Goal: Task Accomplishment & Management: Manage account settings

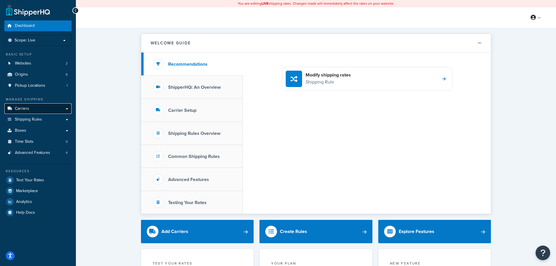
click at [50, 108] on link "Carriers" at bounding box center [37, 108] width 67 height 11
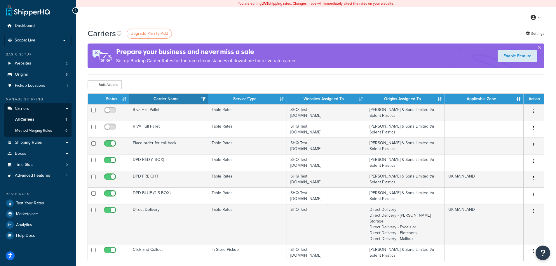
click at [338, 81] on div "Bulk Actions Duplicate Delete" at bounding box center [315, 84] width 456 height 9
click at [52, 78] on link "Origins 6" at bounding box center [37, 74] width 67 height 11
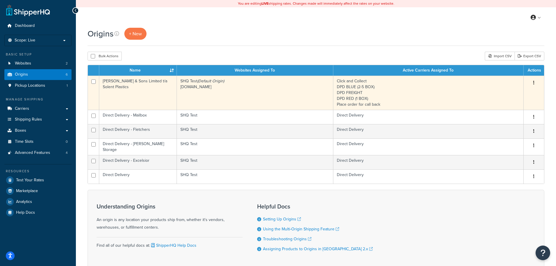
click at [312, 95] on td "SHQ Test (Default Origin) www.solentplastics.co.uk" at bounding box center [255, 93] width 156 height 34
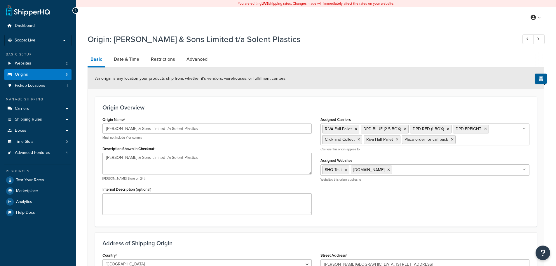
select select "1226"
click at [116, 52] on div "Origin: Stanley Butcher & Sons Limited t/a Solent Plastics Basic Date & Time Re…" at bounding box center [315, 197] width 456 height 332
click at [124, 59] on link "Date & Time" at bounding box center [126, 59] width 31 height 14
select select "PER_SHIPPING_METHOD_TYPE"
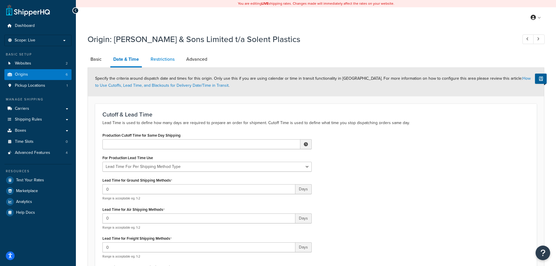
click at [156, 57] on link "Restrictions" at bounding box center [163, 59] width 30 height 14
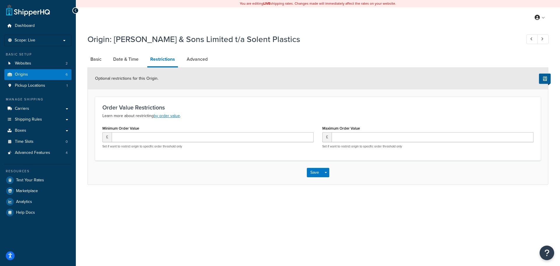
click at [202, 51] on div "Origin: Stanley Butcher & Sons Limited t/a Solent Plastics Basic Date & Time Re…" at bounding box center [317, 108] width 461 height 154
click at [205, 59] on link "Advanced" at bounding box center [197, 59] width 27 height 14
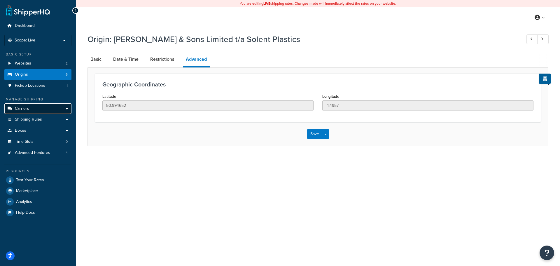
click at [40, 107] on link "Carriers" at bounding box center [37, 108] width 67 height 11
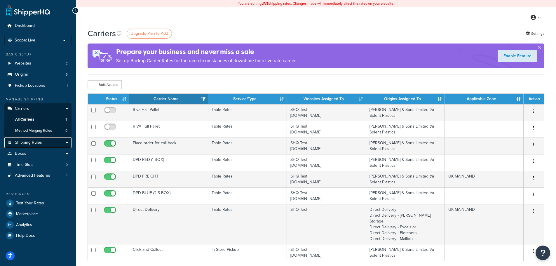
click at [28, 146] on link "Shipping Rules" at bounding box center [37, 142] width 67 height 11
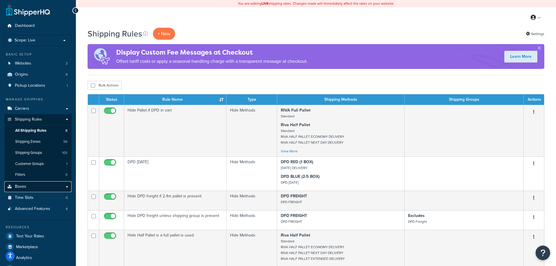
click at [37, 188] on link "Boxes" at bounding box center [37, 186] width 67 height 11
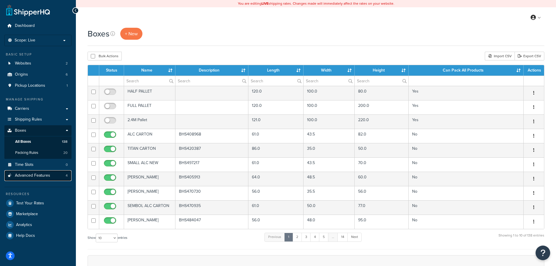
click at [33, 174] on span "Advanced Features" at bounding box center [32, 175] width 35 height 5
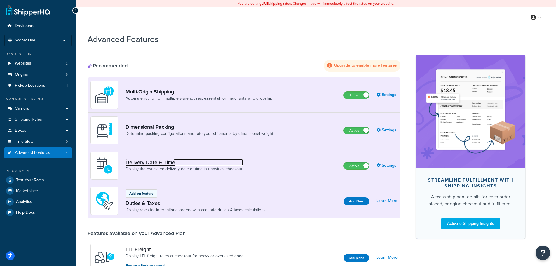
click at [142, 160] on link "Delivery Date & Time" at bounding box center [184, 162] width 118 height 6
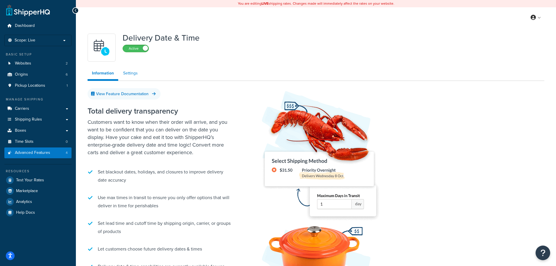
click at [120, 70] on link "Settings" at bounding box center [130, 73] width 23 height 12
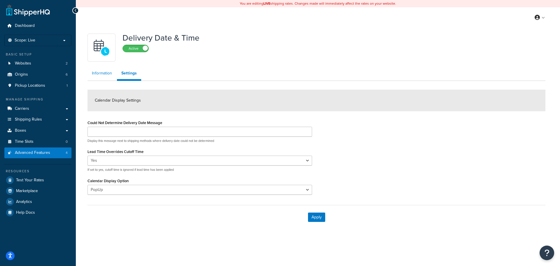
click at [104, 74] on link "Information" at bounding box center [101, 73] width 29 height 12
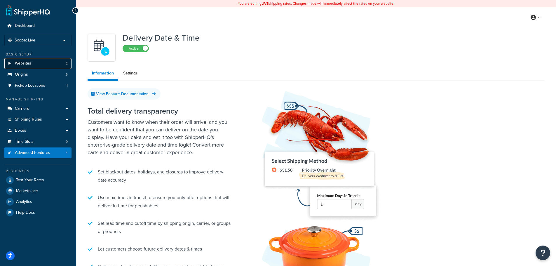
click at [41, 59] on link "Websites 2" at bounding box center [37, 63] width 67 height 11
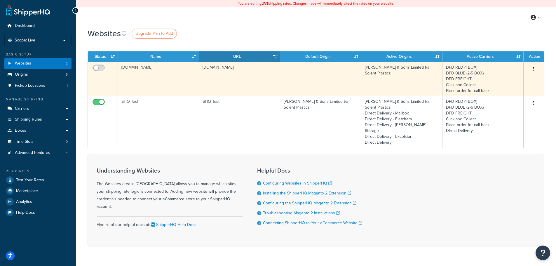
click at [241, 79] on td "[DOMAIN_NAME]" at bounding box center [239, 79] width 81 height 34
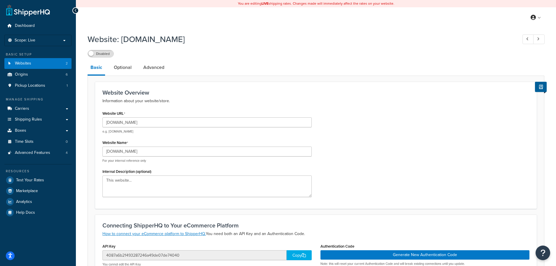
click at [135, 67] on li "Optional" at bounding box center [125, 67] width 29 height 14
click at [122, 66] on link "Optional" at bounding box center [123, 67] width 24 height 14
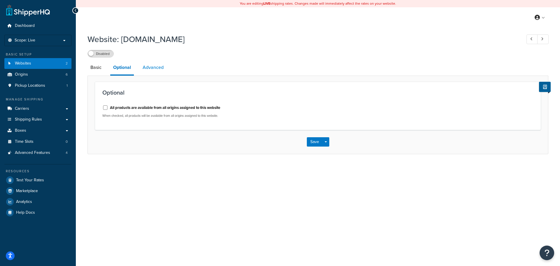
click at [155, 66] on link "Advanced" at bounding box center [153, 67] width 27 height 14
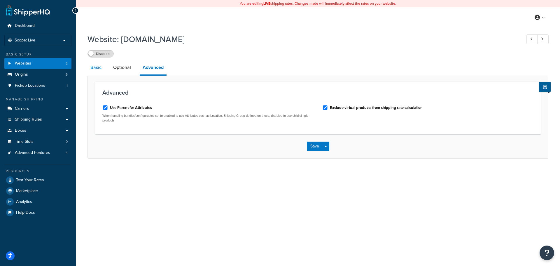
click at [104, 68] on link "Basic" at bounding box center [95, 67] width 17 height 14
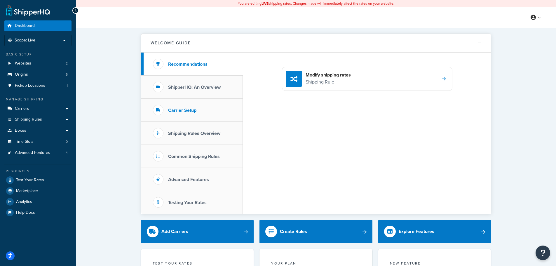
click at [185, 116] on li "Carrier Setup" at bounding box center [191, 110] width 101 height 23
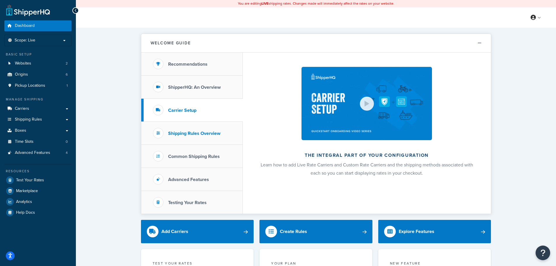
click at [186, 131] on h3 "Shipping Rules Overview" at bounding box center [194, 133] width 52 height 5
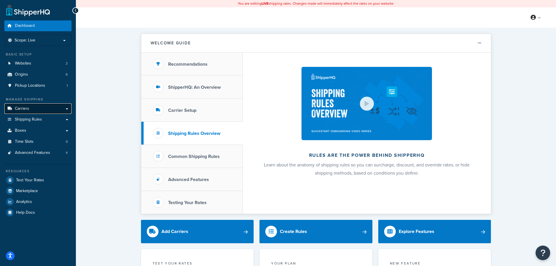
click at [37, 107] on link "Carriers" at bounding box center [37, 108] width 67 height 11
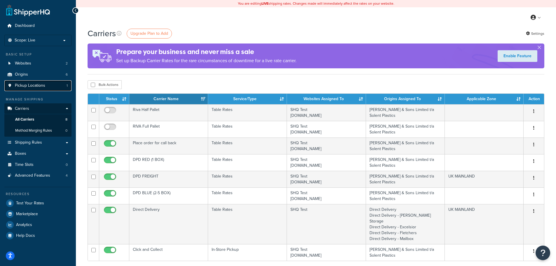
click at [35, 84] on span "Pickup Locations" at bounding box center [30, 85] width 30 height 5
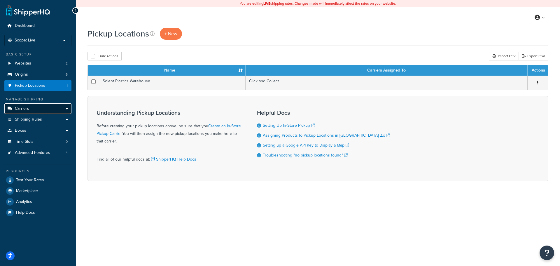
click at [40, 108] on link "Carriers" at bounding box center [37, 108] width 67 height 11
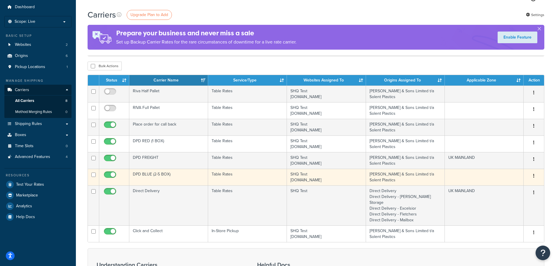
scroll to position [29, 0]
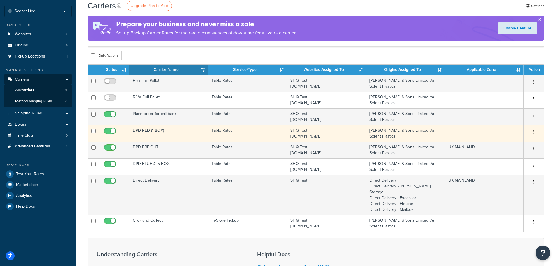
click at [175, 134] on td "DPD RED (1 BOX)" at bounding box center [168, 133] width 79 height 17
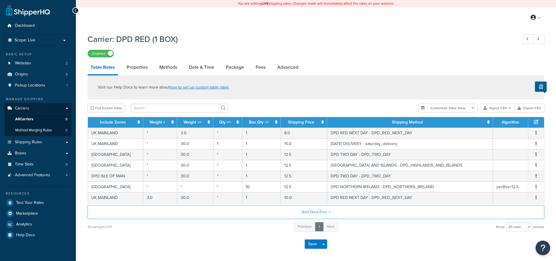
select select "25"
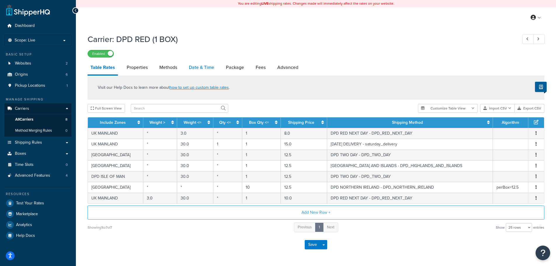
click at [200, 68] on link "Date & Time" at bounding box center [201, 67] width 31 height 14
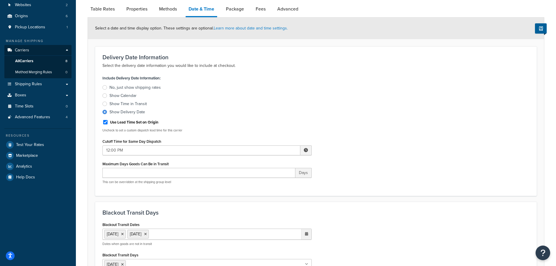
scroll to position [29, 0]
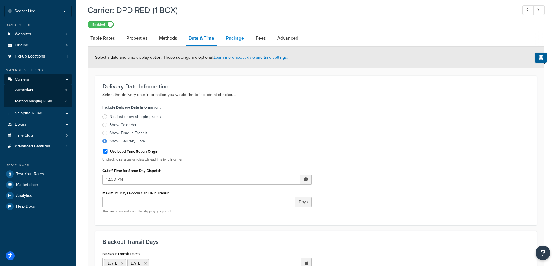
click at [230, 39] on link "Package" at bounding box center [235, 38] width 24 height 14
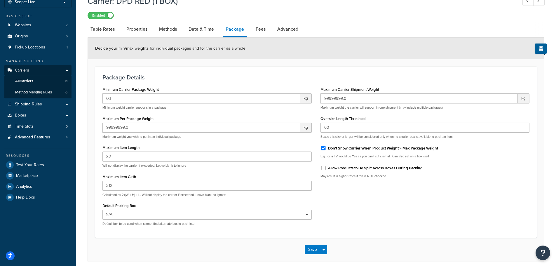
scroll to position [5, 0]
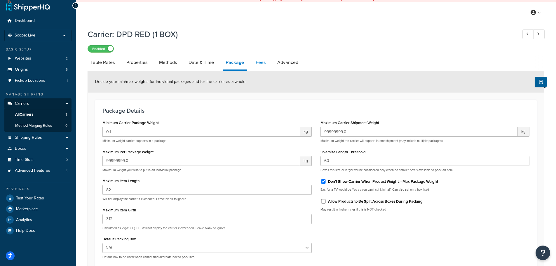
click at [260, 62] on link "Fees" at bounding box center [261, 62] width 16 height 14
select select "AFTER"
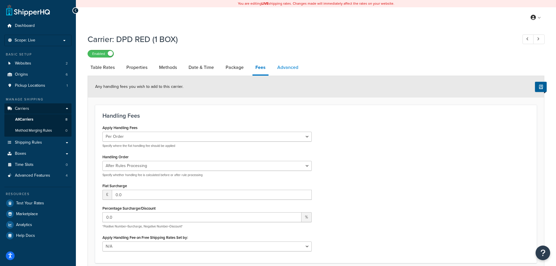
click at [274, 62] on link "Advanced" at bounding box center [287, 67] width 27 height 14
select select "false"
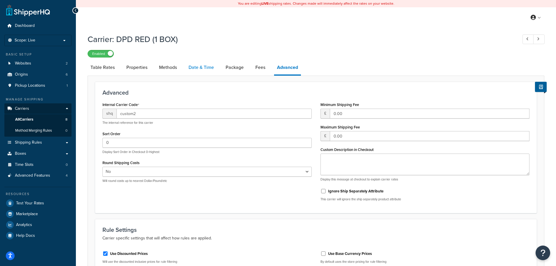
click at [190, 68] on link "Date & Time" at bounding box center [200, 67] width 31 height 14
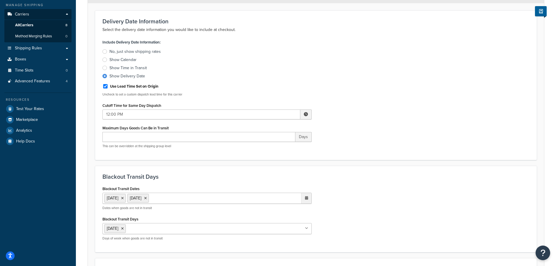
scroll to position [58, 0]
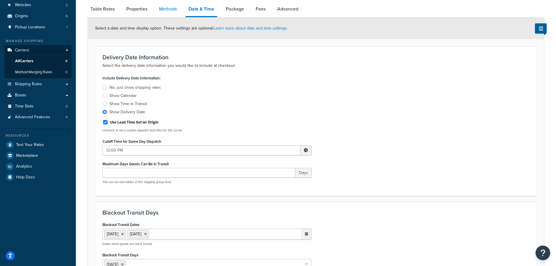
click at [166, 6] on link "Methods" at bounding box center [168, 9] width 24 height 14
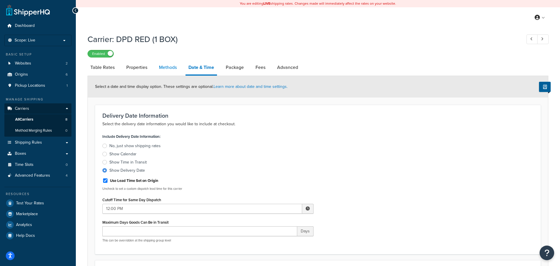
select select "25"
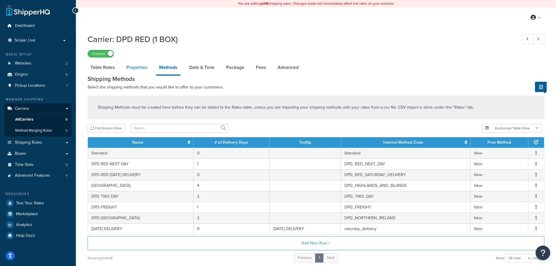
click at [133, 67] on link "Properties" at bounding box center [136, 67] width 27 height 14
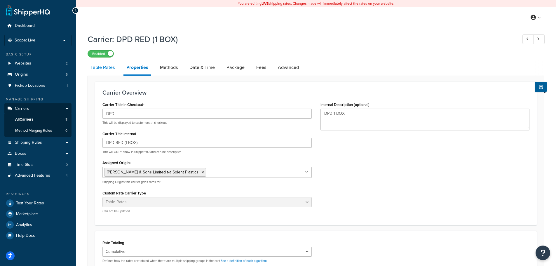
click at [102, 72] on link "Table Rates" at bounding box center [102, 67] width 30 height 14
select select "25"
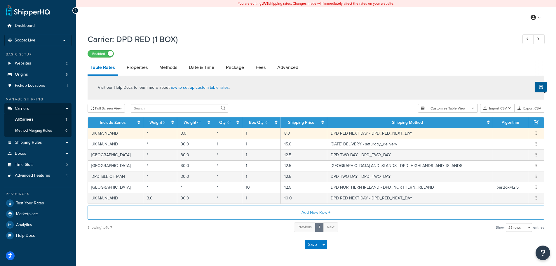
click at [114, 136] on td "UK MAINLAND" at bounding box center [115, 133] width 55 height 11
select select "182468"
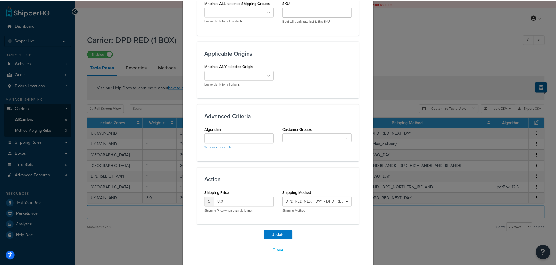
scroll to position [402, 0]
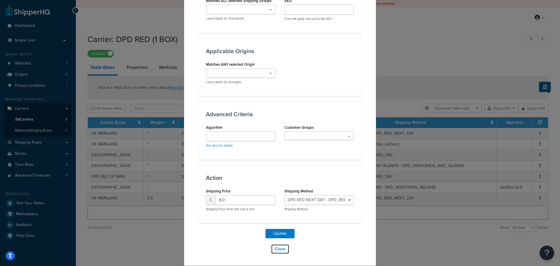
click at [275, 251] on button "Close" at bounding box center [280, 249] width 18 height 10
